Goal: Information Seeking & Learning: Learn about a topic

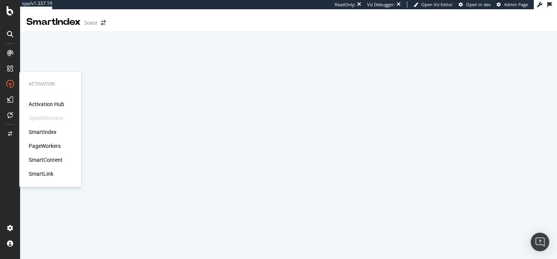
click at [49, 147] on div "PageWorkers" at bounding box center [45, 146] width 32 height 8
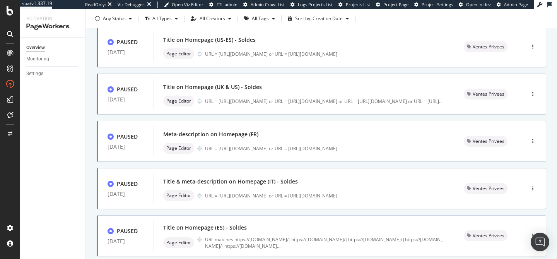
scroll to position [336, 0]
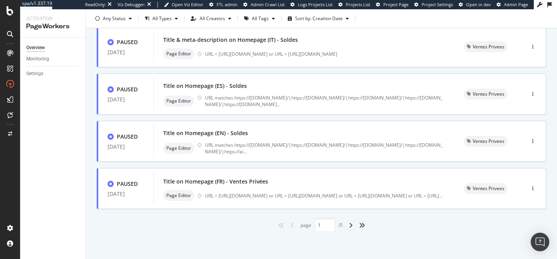
click at [349, 228] on div "angle-right" at bounding box center [350, 225] width 10 height 12
type input "2"
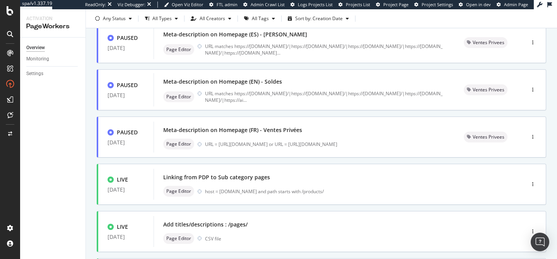
scroll to position [222, 0]
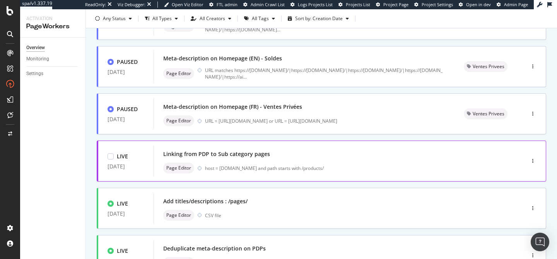
click at [290, 168] on div "host = www.soeur.fr and path starts with /products/" at bounding box center [348, 168] width 287 height 7
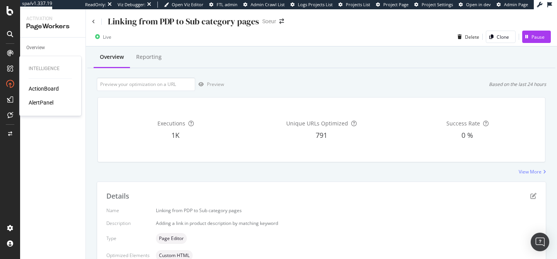
click at [34, 88] on div "ActionBoard" at bounding box center [44, 89] width 30 height 8
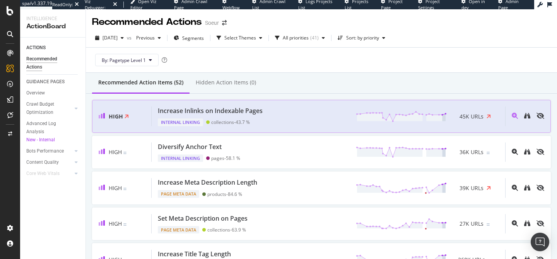
click at [317, 121] on div "Increase Inlinks on Indexable Pages Internal Linking collections - 43.7 % 45K U…" at bounding box center [327, 116] width 353 height 20
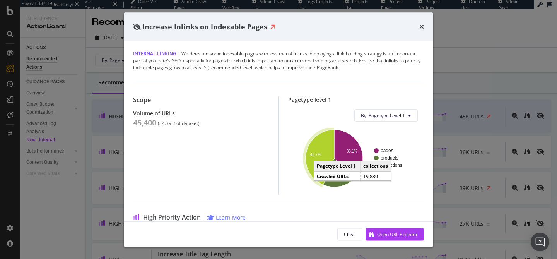
click at [317, 155] on text "43.7%" at bounding box center [315, 154] width 11 height 4
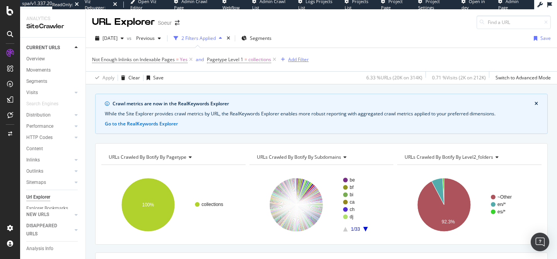
click at [290, 63] on div "Add Filter" at bounding box center [298, 59] width 20 height 7
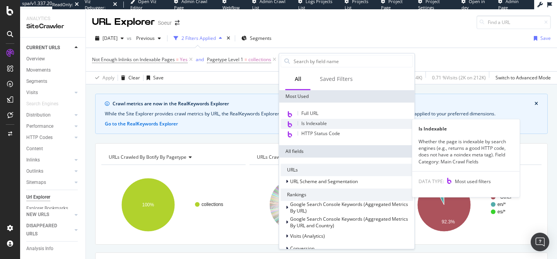
click at [316, 122] on span "Is Indexable" at bounding box center [314, 123] width 26 height 7
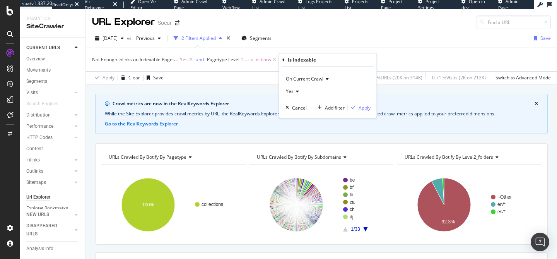
click at [358, 111] on div "Apply" at bounding box center [364, 107] width 12 height 7
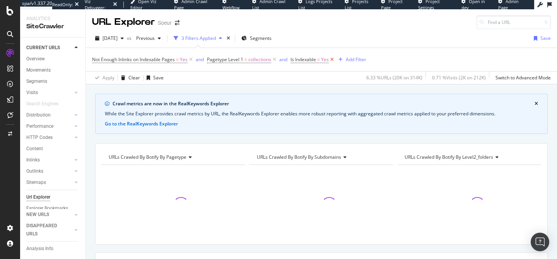
click at [332, 60] on icon at bounding box center [331, 60] width 7 height 8
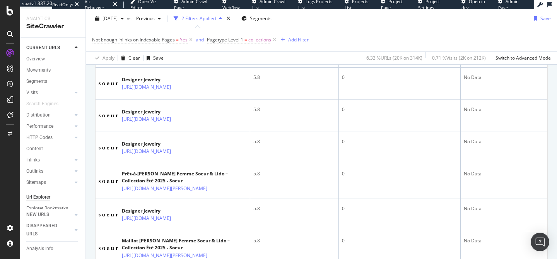
scroll to position [1117, 0]
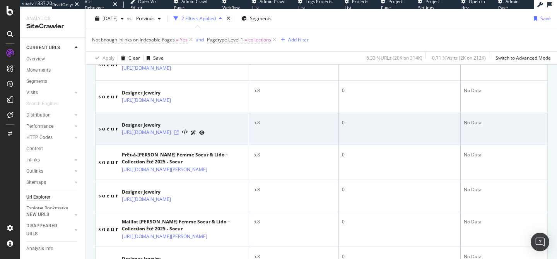
click at [179, 134] on icon at bounding box center [176, 132] width 5 height 5
click at [196, 135] on icon at bounding box center [193, 132] width 5 height 5
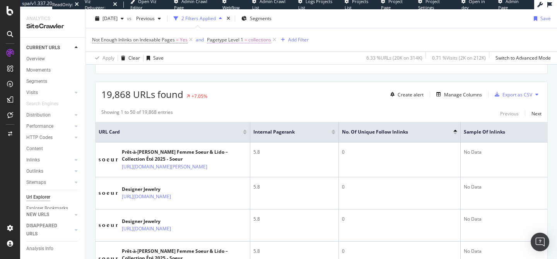
scroll to position [174, 0]
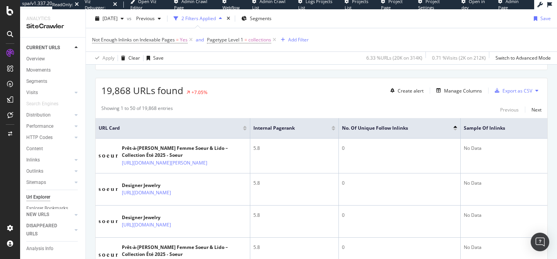
click at [272, 78] on div "19,868 URLs found +7.05% Create alert Manage Columns Export as CSV" at bounding box center [320, 87] width 451 height 19
click at [277, 83] on div "19,868 URLs found +7.05% Create alert Manage Columns Export as CSV" at bounding box center [320, 87] width 451 height 19
click at [313, 56] on div "Apply Clear Save 6.33 % URLs ( 20K on 314K ) 0.71 % Visits ( 2K on 212K ) Switc…" at bounding box center [321, 57] width 471 height 13
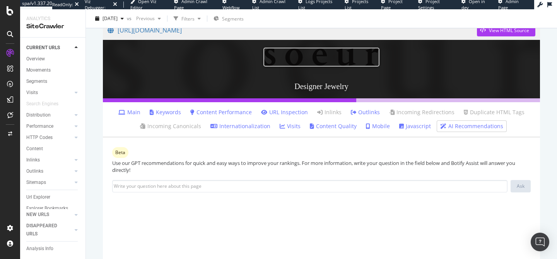
scroll to position [72, 0]
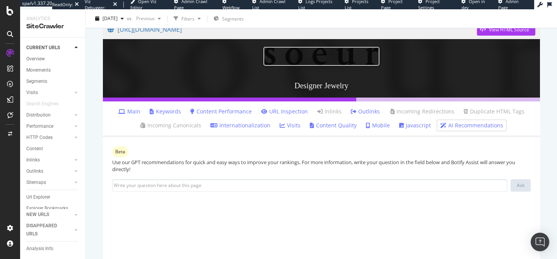
click at [282, 111] on link "URL Inspection" at bounding box center [284, 111] width 47 height 8
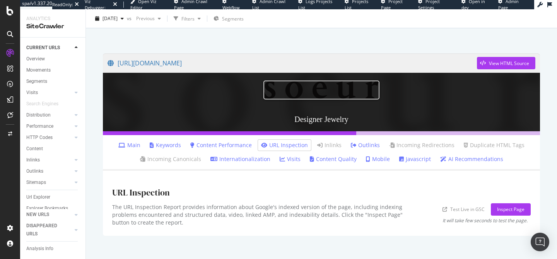
scroll to position [37, 0]
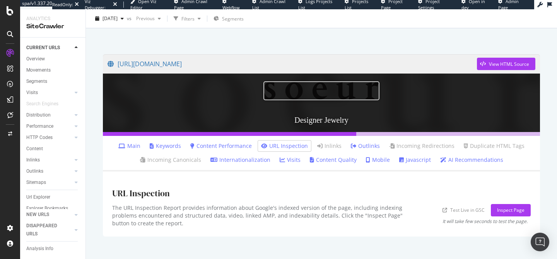
click at [246, 146] on link "Content Performance" at bounding box center [220, 146] width 61 height 8
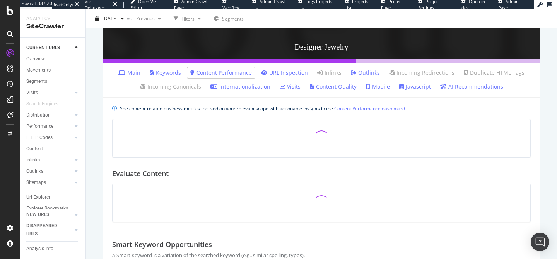
scroll to position [134, 0]
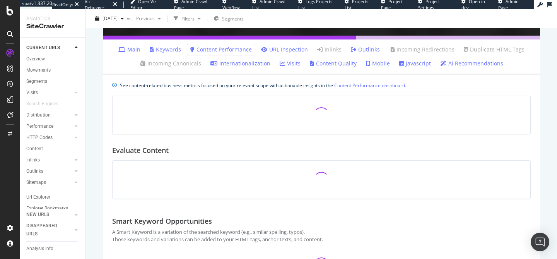
click at [281, 48] on link "URL Inspection" at bounding box center [284, 50] width 47 height 8
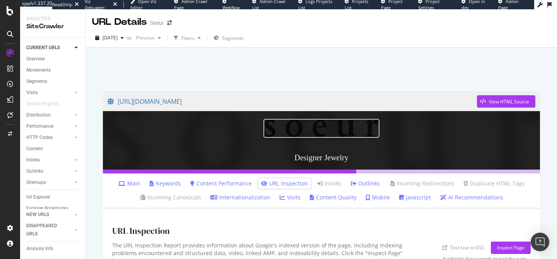
scroll to position [38, 0]
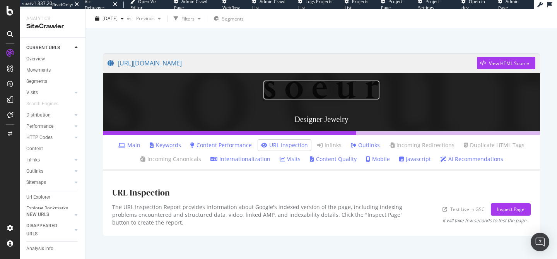
click at [128, 145] on link "Main" at bounding box center [129, 145] width 22 height 8
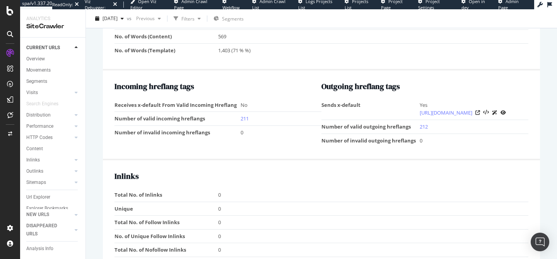
scroll to position [717, 0]
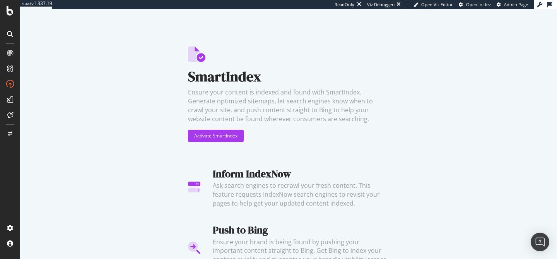
click at [58, 132] on div "SmartIndex Ensure your content is indexed and found with SmartIndex. Generate o…" at bounding box center [288, 133] width 536 height 249
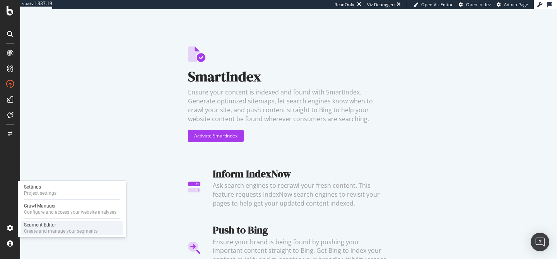
click at [51, 224] on div "Segment Editor" at bounding box center [60, 224] width 73 height 6
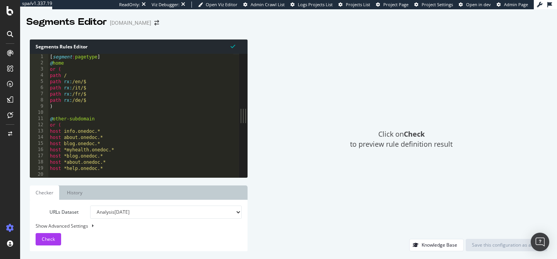
drag, startPoint x: 183, startPoint y: 101, endPoint x: 248, endPoint y: 100, distance: 64.9
click at [248, 100] on div "Segments Rules Editor 1 2 3 4 5 6 7 8 9 10 11 12 13 14 15 16 17 18 19 20 [ segm…" at bounding box center [288, 145] width 536 height 227
type textarea "path rx:/de/$"
click at [169, 98] on div "[ segment : pagetype ] @ home or ( path / path rx : /en/$ path rx : /it/$ path …" at bounding box center [191, 119] width 287 height 130
click at [162, 113] on div "[ segment : pagetype ] @ home or ( path / path rx : /en/$ path rx : /it/$ path …" at bounding box center [191, 119] width 287 height 130
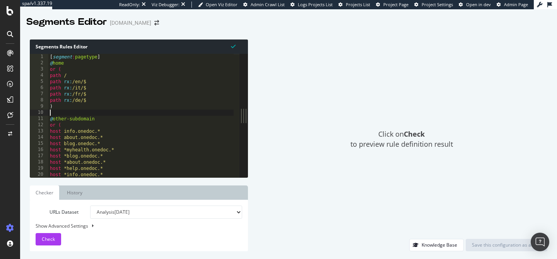
click at [353, 113] on div "Click on Check to preview rule definition result" at bounding box center [400, 138] width 291 height 199
click at [284, 100] on div "Click on Check to preview rule definition result" at bounding box center [400, 138] width 291 height 199
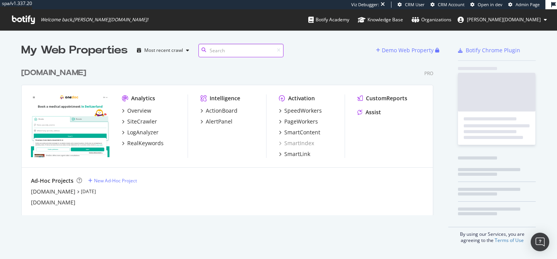
scroll to position [253, 545]
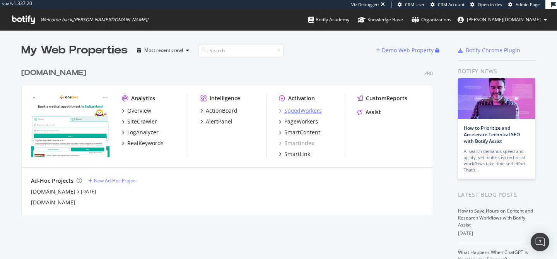
click at [297, 112] on div "SpeedWorkers" at bounding box center [302, 111] width 37 height 8
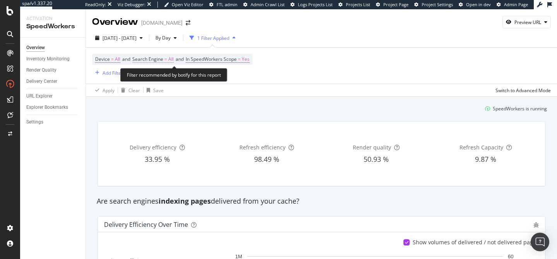
click at [171, 59] on span "All" at bounding box center [170, 59] width 5 height 11
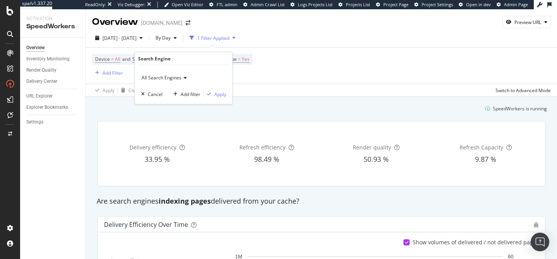
click at [167, 78] on span "All Search Engines" at bounding box center [161, 77] width 40 height 7
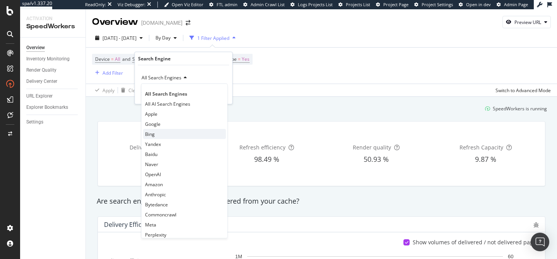
click at [165, 134] on div "Bing" at bounding box center [184, 134] width 83 height 10
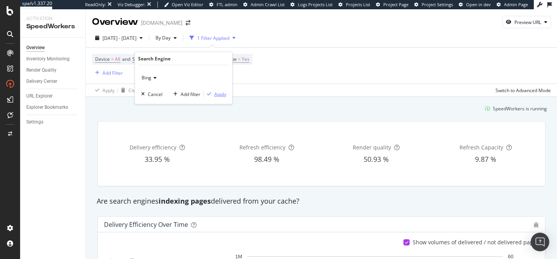
click at [212, 94] on div "button" at bounding box center [209, 94] width 10 height 5
